Goal: Information Seeking & Learning: Learn about a topic

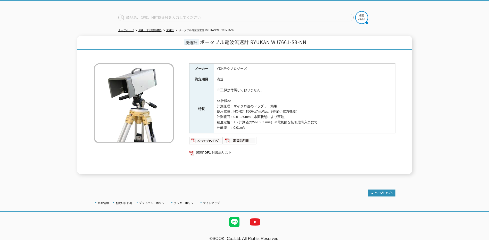
scroll to position [37, 0]
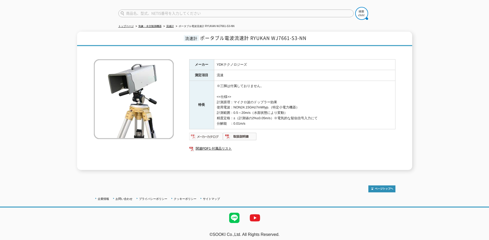
click at [205, 133] on img at bounding box center [206, 136] width 34 height 8
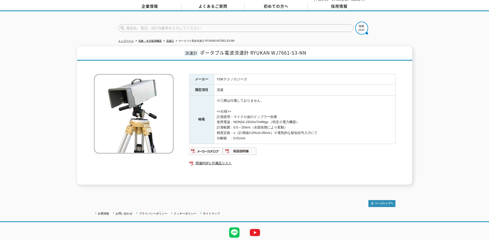
scroll to position [0, 0]
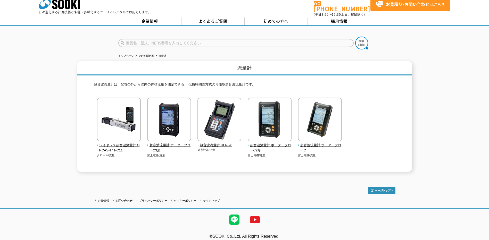
scroll to position [9, 0]
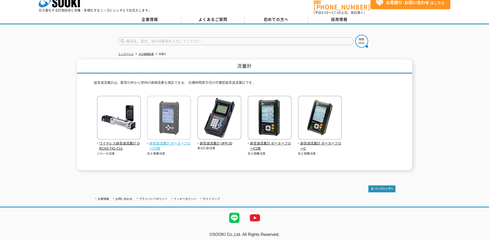
click at [173, 141] on span "超音波流量計 ポーターフローC3形" at bounding box center [169, 146] width 44 height 11
